Goal: Transaction & Acquisition: Obtain resource

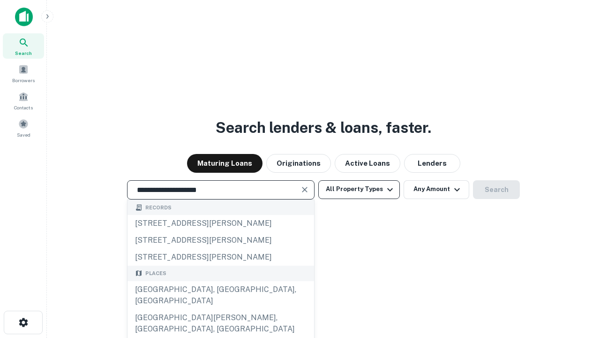
click at [220, 309] on div "[GEOGRAPHIC_DATA], [GEOGRAPHIC_DATA], [GEOGRAPHIC_DATA]" at bounding box center [221, 295] width 187 height 28
click at [359, 189] on button "All Property Types" at bounding box center [360, 189] width 82 height 19
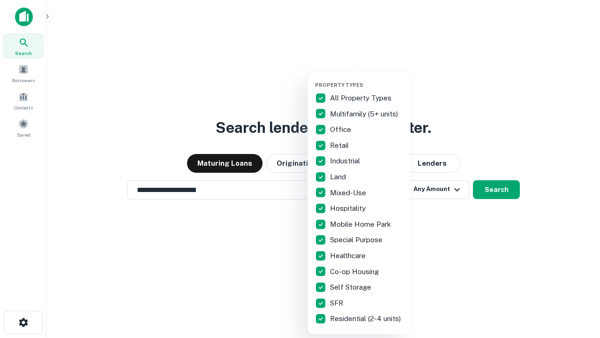
type input "**********"
click at [367, 79] on button "button" at bounding box center [366, 79] width 103 height 0
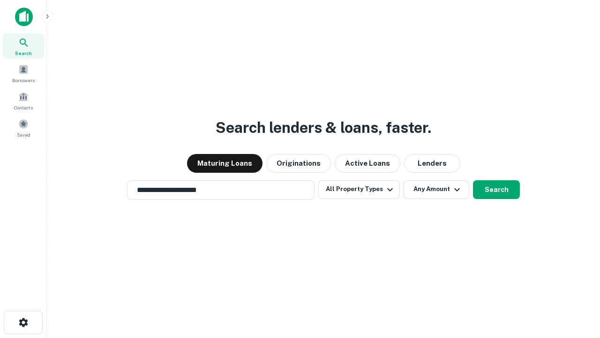
scroll to position [15, 0]
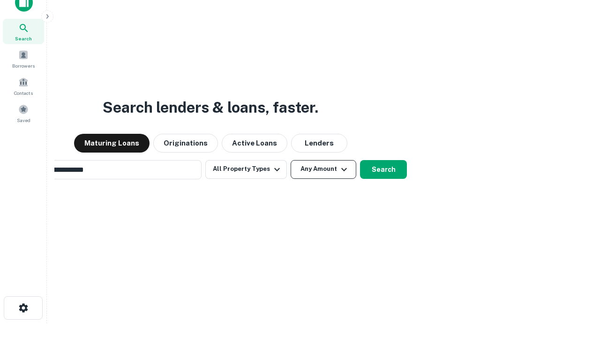
click at [291, 160] on button "Any Amount" at bounding box center [324, 169] width 66 height 19
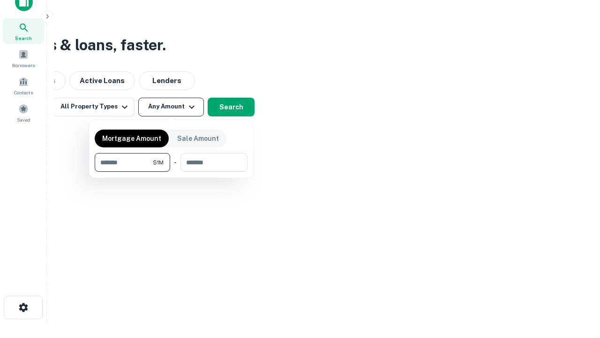
type input "*******"
click at [171, 172] on button "button" at bounding box center [171, 172] width 153 height 0
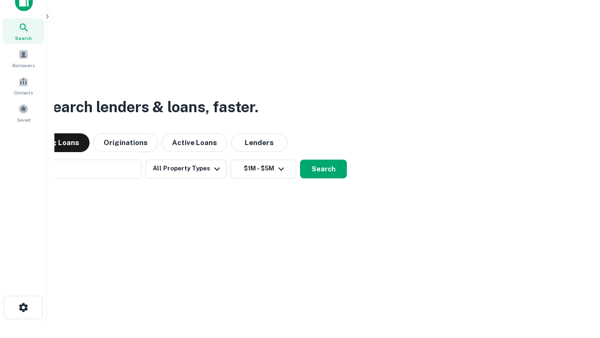
scroll to position [15, 0]
click at [300, 160] on button "Search" at bounding box center [323, 169] width 47 height 19
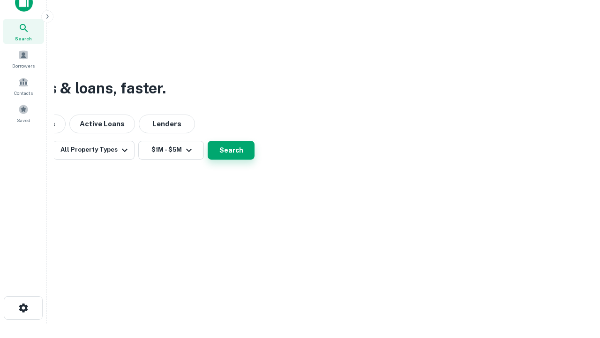
scroll to position [15, 0]
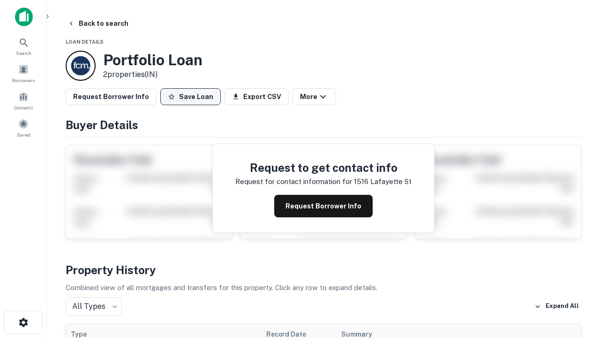
click at [190, 97] on button "Save Loan" at bounding box center [190, 96] width 61 height 17
